Goal: Transaction & Acquisition: Purchase product/service

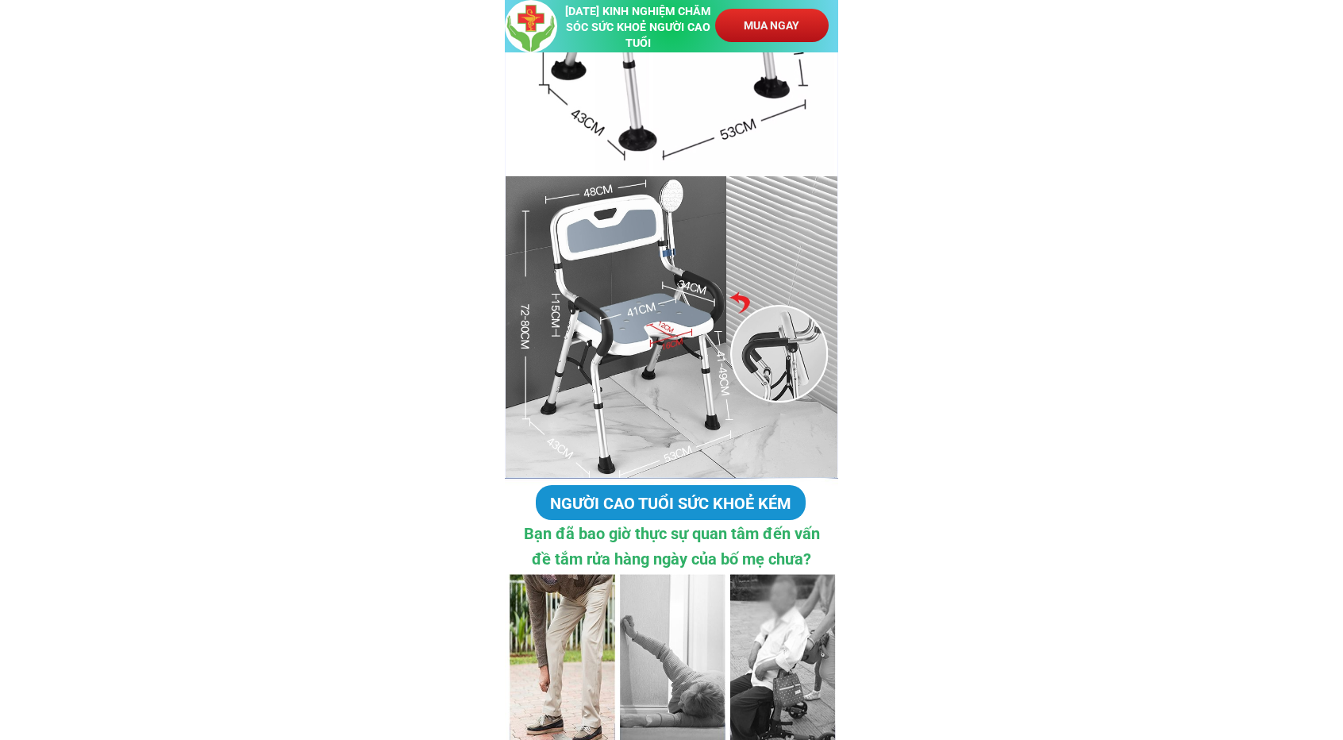
scroll to position [1746, 0]
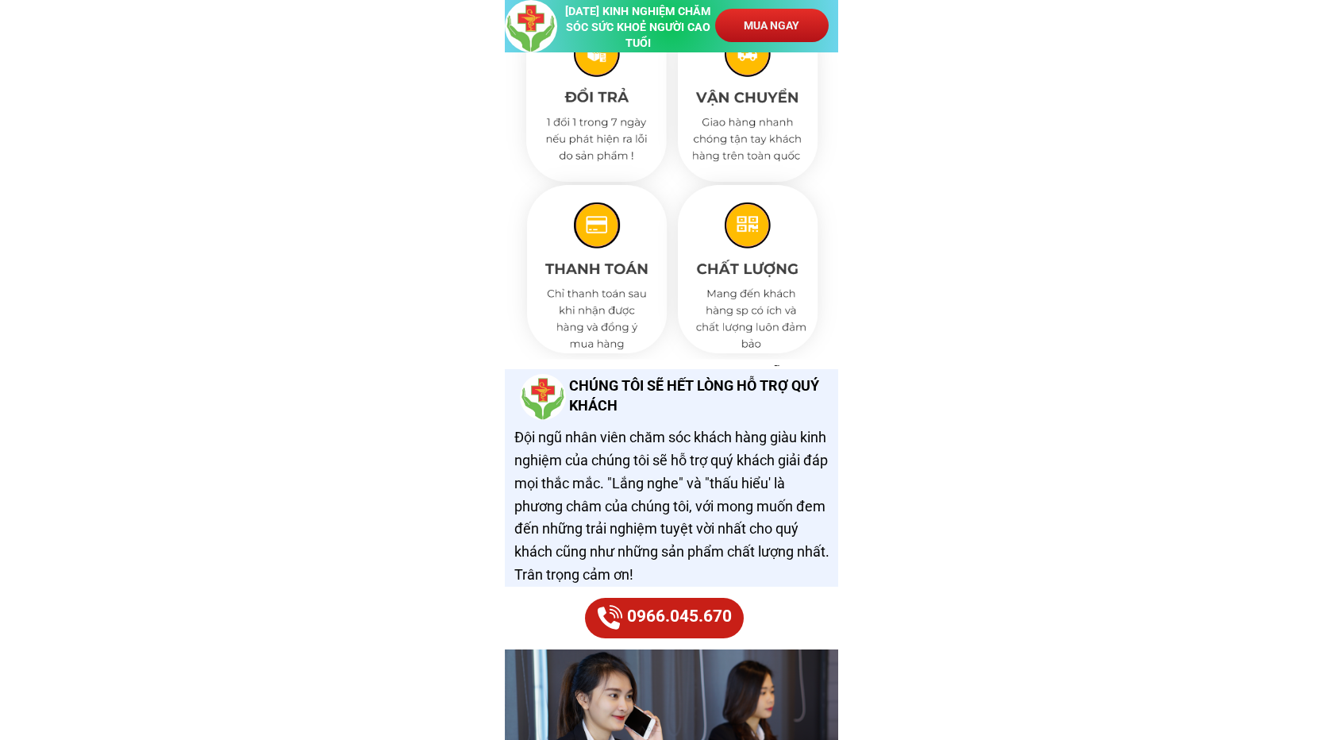
scroll to position [10791, 0]
